Goal: Task Accomplishment & Management: Manage account settings

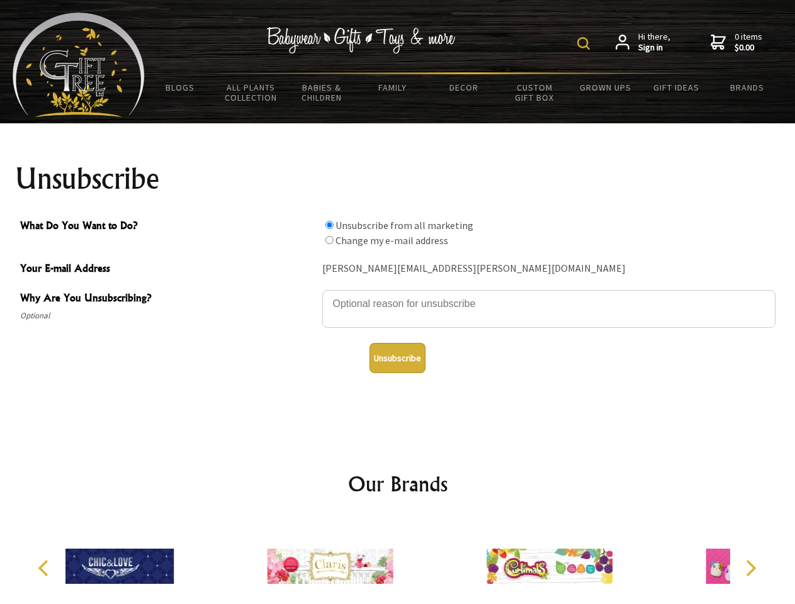
click at [586, 43] on img at bounding box center [583, 43] width 13 height 13
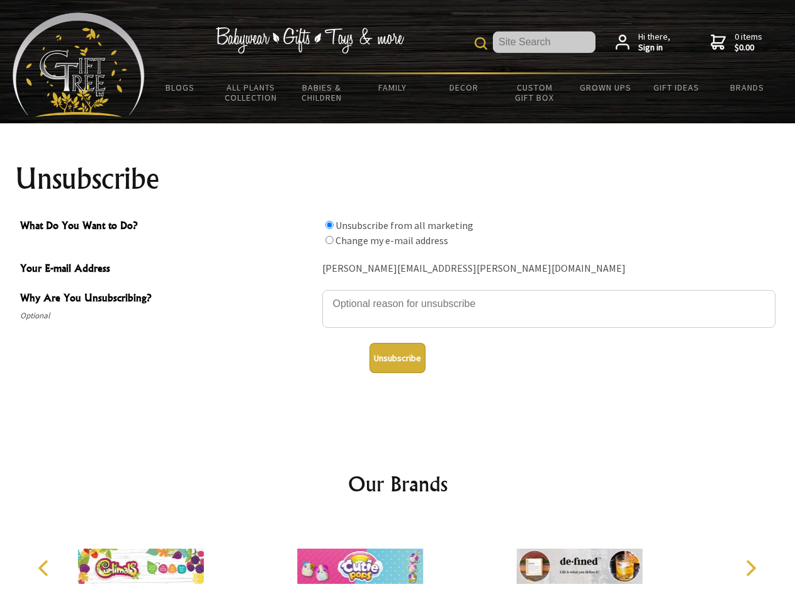
click at [398, 295] on textarea "Why Are You Unsubscribing?" at bounding box center [548, 309] width 453 height 38
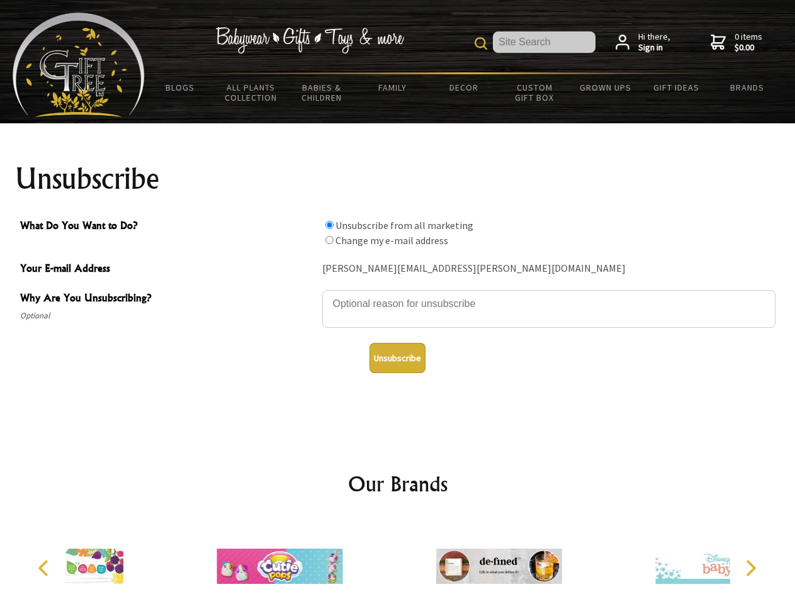
click at [329, 225] on input "What Do You Want to Do?" at bounding box center [330, 225] width 8 height 8
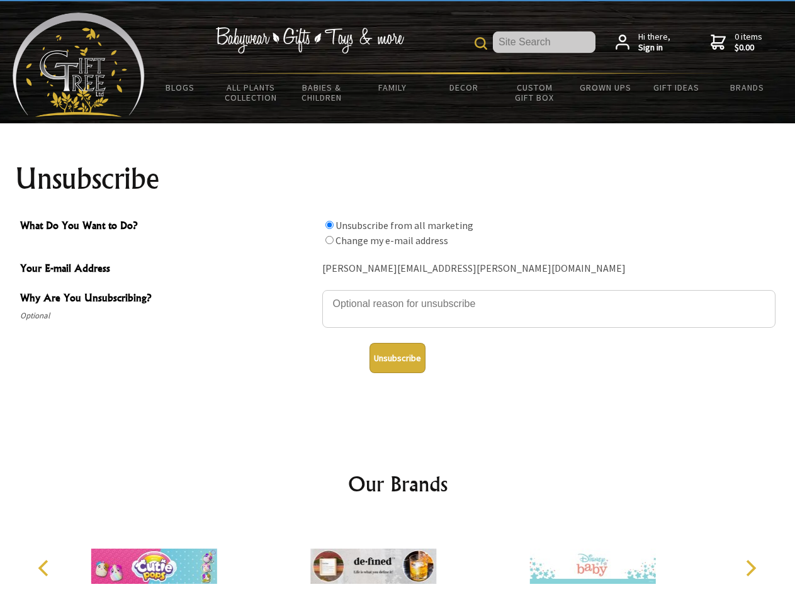
click at [329, 240] on input "What Do You Want to Do?" at bounding box center [330, 240] width 8 height 8
radio input "true"
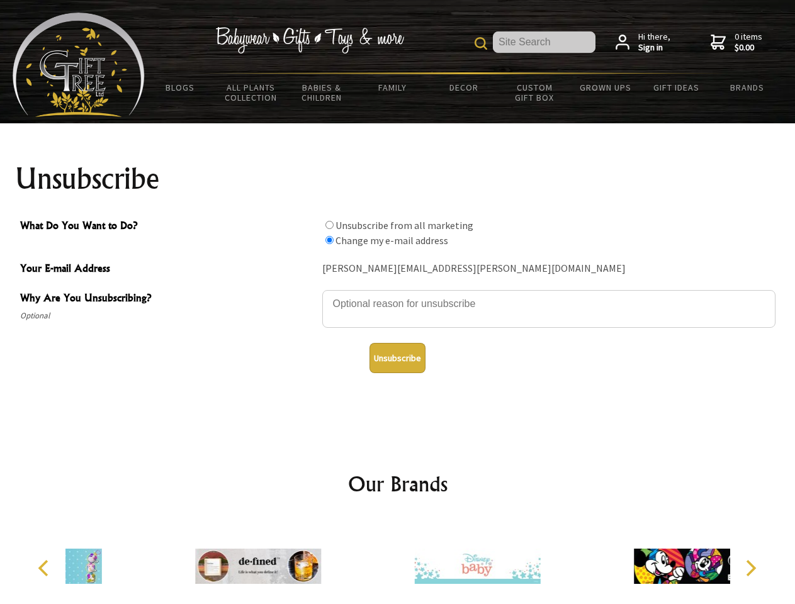
click at [397, 358] on button "Unsubscribe" at bounding box center [398, 358] width 56 height 30
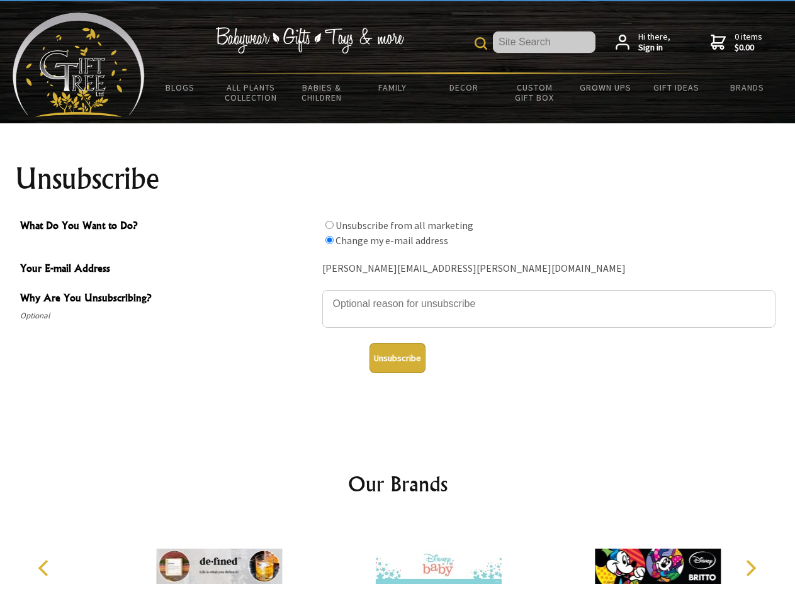
click at [45, 569] on icon "Previous" at bounding box center [45, 568] width 16 height 16
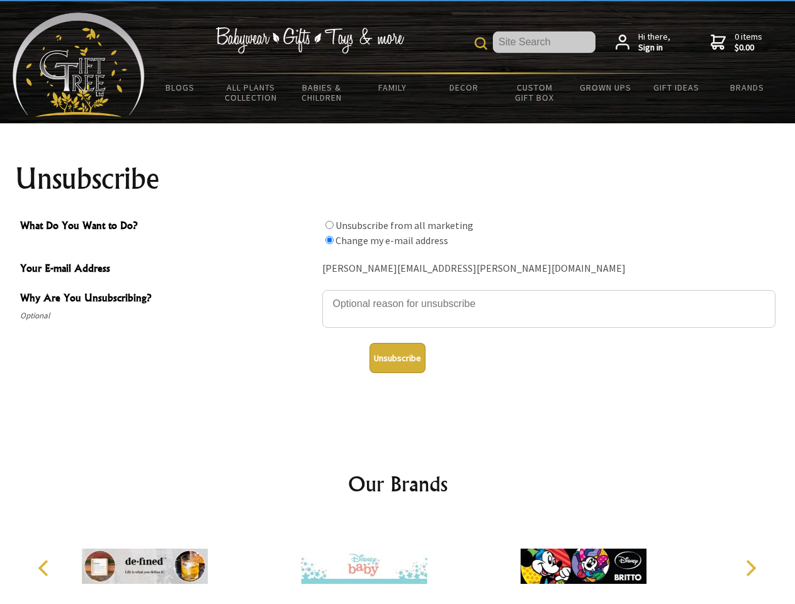
click at [751, 569] on icon "Next" at bounding box center [750, 568] width 16 height 16
